Goal: Task Accomplishment & Management: Use online tool/utility

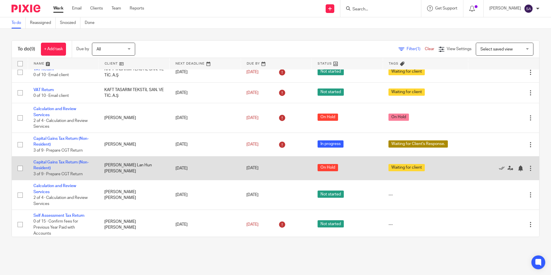
scroll to position [51, 0]
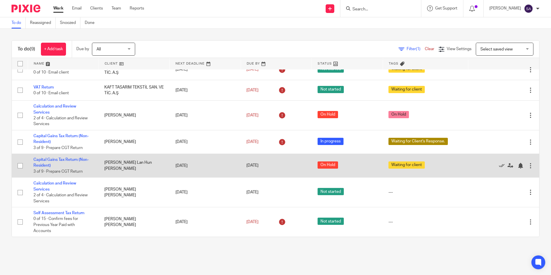
drag, startPoint x: 45, startPoint y: 107, endPoint x: 392, endPoint y: 162, distance: 351.0
click at [45, 107] on link "Calculation and Review Services" at bounding box center [54, 109] width 43 height 10
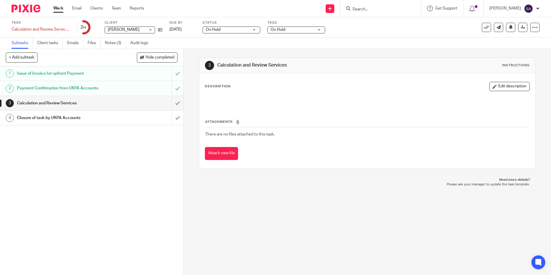
drag, startPoint x: 61, startPoint y: 9, endPoint x: 66, endPoint y: 8, distance: 4.8
click at [61, 9] on link "Work" at bounding box center [58, 8] width 10 height 6
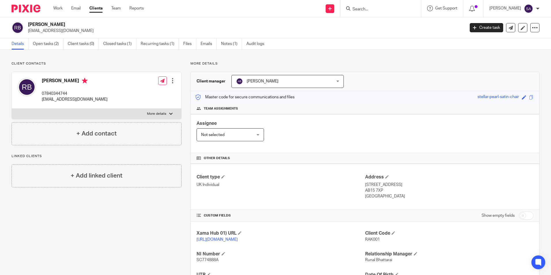
click at [373, 9] on input "Search" at bounding box center [378, 9] width 52 height 5
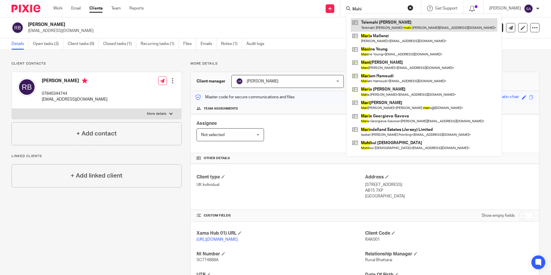
type input "Mahi"
click at [396, 25] on link at bounding box center [424, 24] width 147 height 13
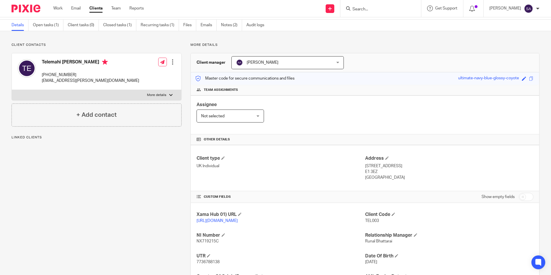
scroll to position [29, 0]
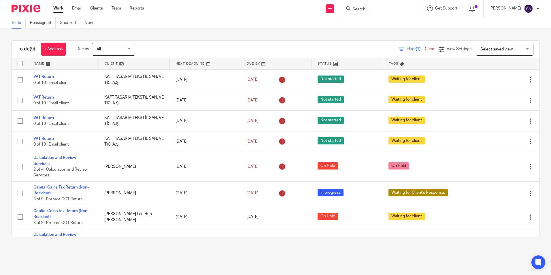
click at [368, 11] on input "Search" at bounding box center [378, 9] width 52 height 5
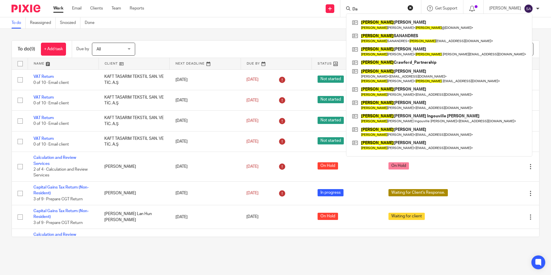
type input "D"
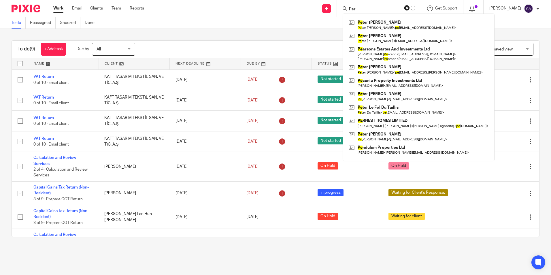
type input "Perl"
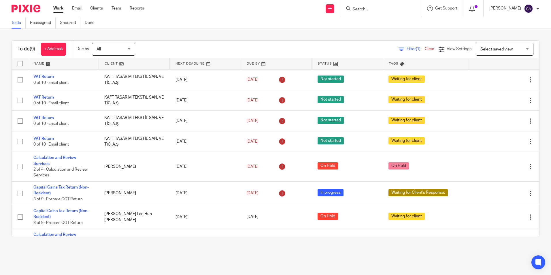
click at [257, 12] on div "Send new email Create task Add client Get Support Contact via email Check our d…" at bounding box center [352, 8] width 398 height 17
click at [387, 9] on input "Search" at bounding box center [378, 9] width 52 height 5
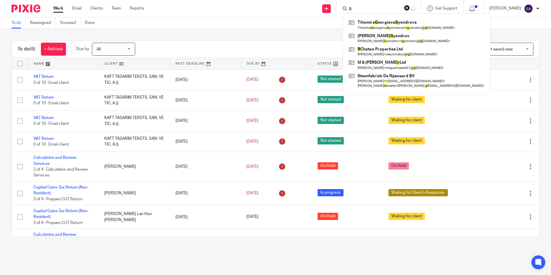
type input "R"
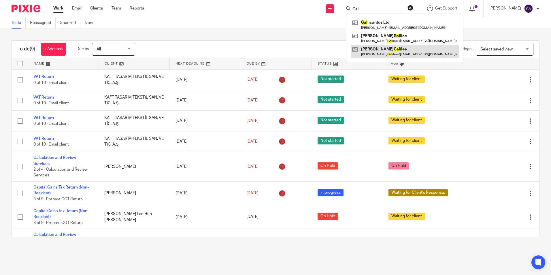
type input "Gal"
click at [380, 52] on link at bounding box center [405, 51] width 108 height 13
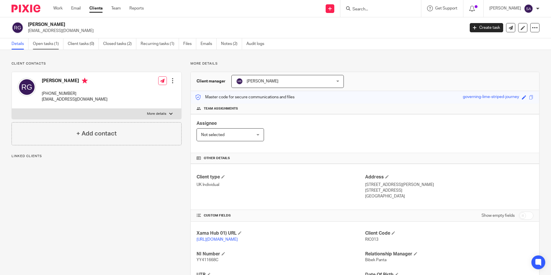
click at [47, 44] on link "Open tasks (1)" at bounding box center [48, 43] width 31 height 11
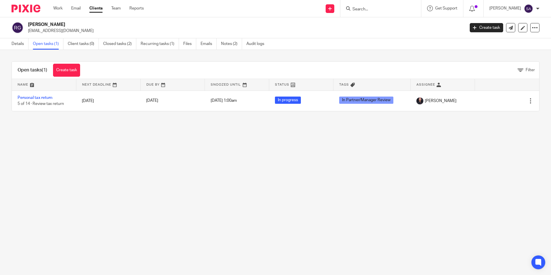
drag, startPoint x: 18, startPoint y: 45, endPoint x: 43, endPoint y: 50, distance: 25.0
click at [18, 45] on link "Details" at bounding box center [20, 43] width 17 height 11
